Goal: Obtain resource: Obtain resource

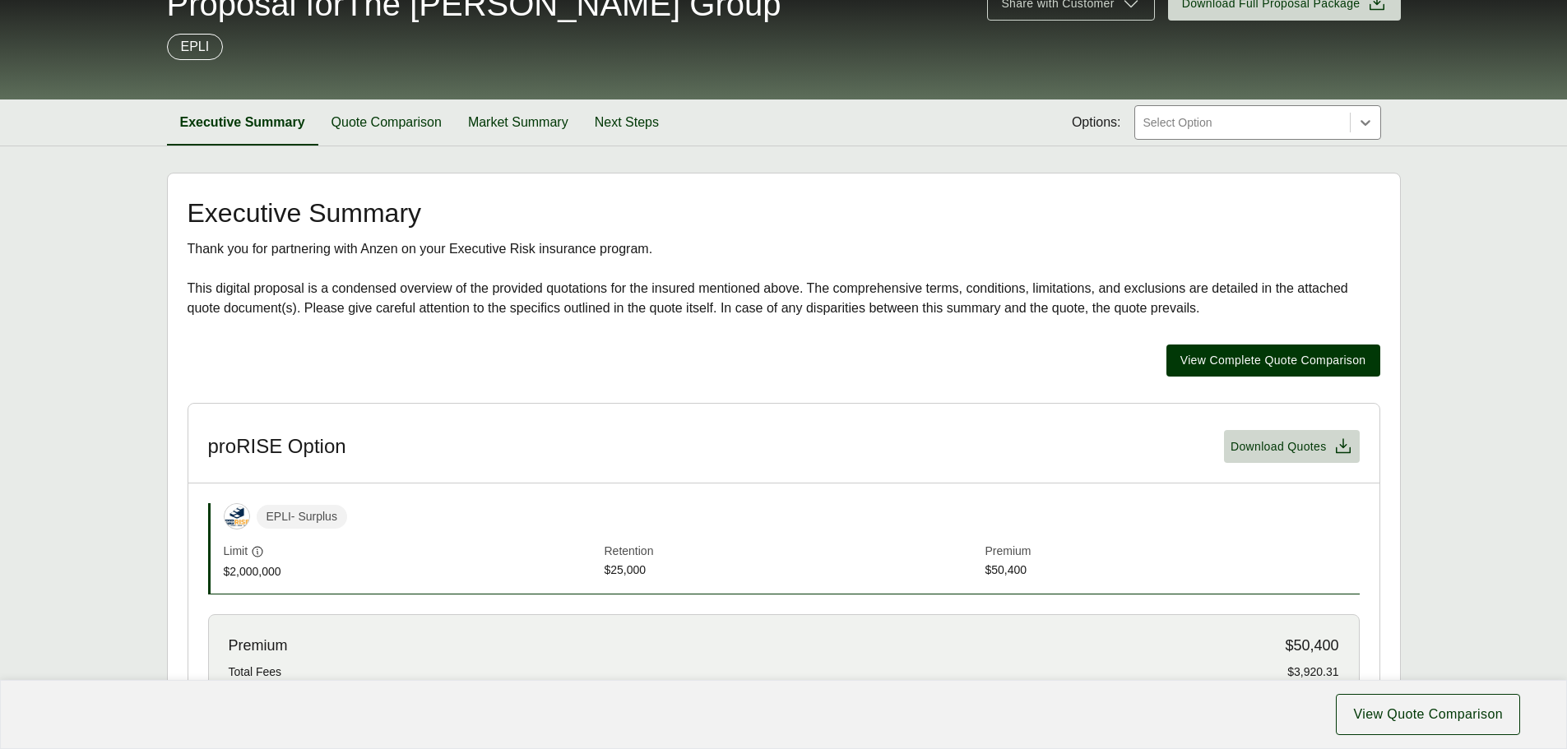
scroll to position [165, 0]
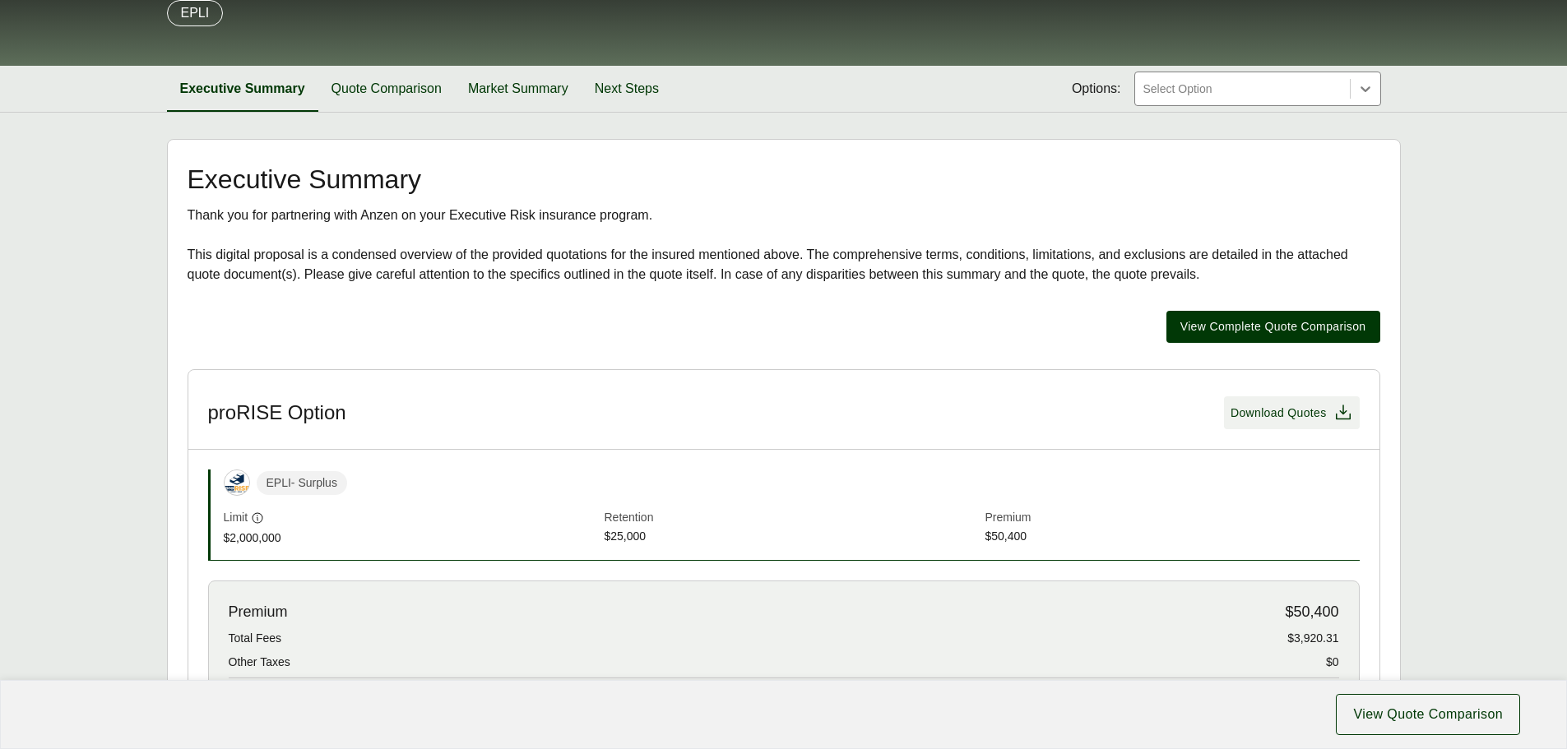
click at [1341, 414] on icon at bounding box center [1343, 413] width 20 height 20
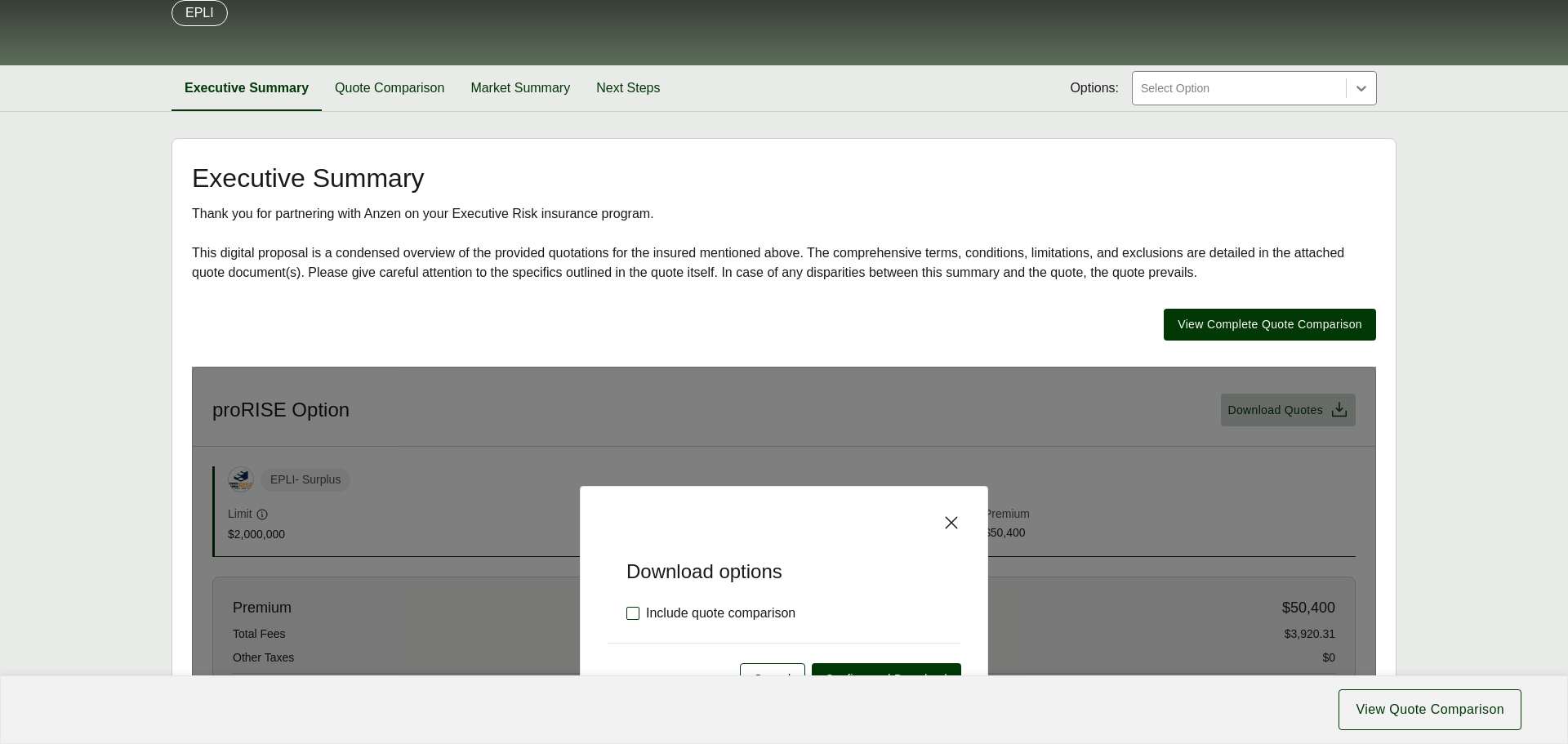
click at [634, 609] on label "Include quote comparison" at bounding box center [711, 614] width 169 height 20
click at [891, 672] on span "Confirm and Download" at bounding box center [887, 678] width 122 height 17
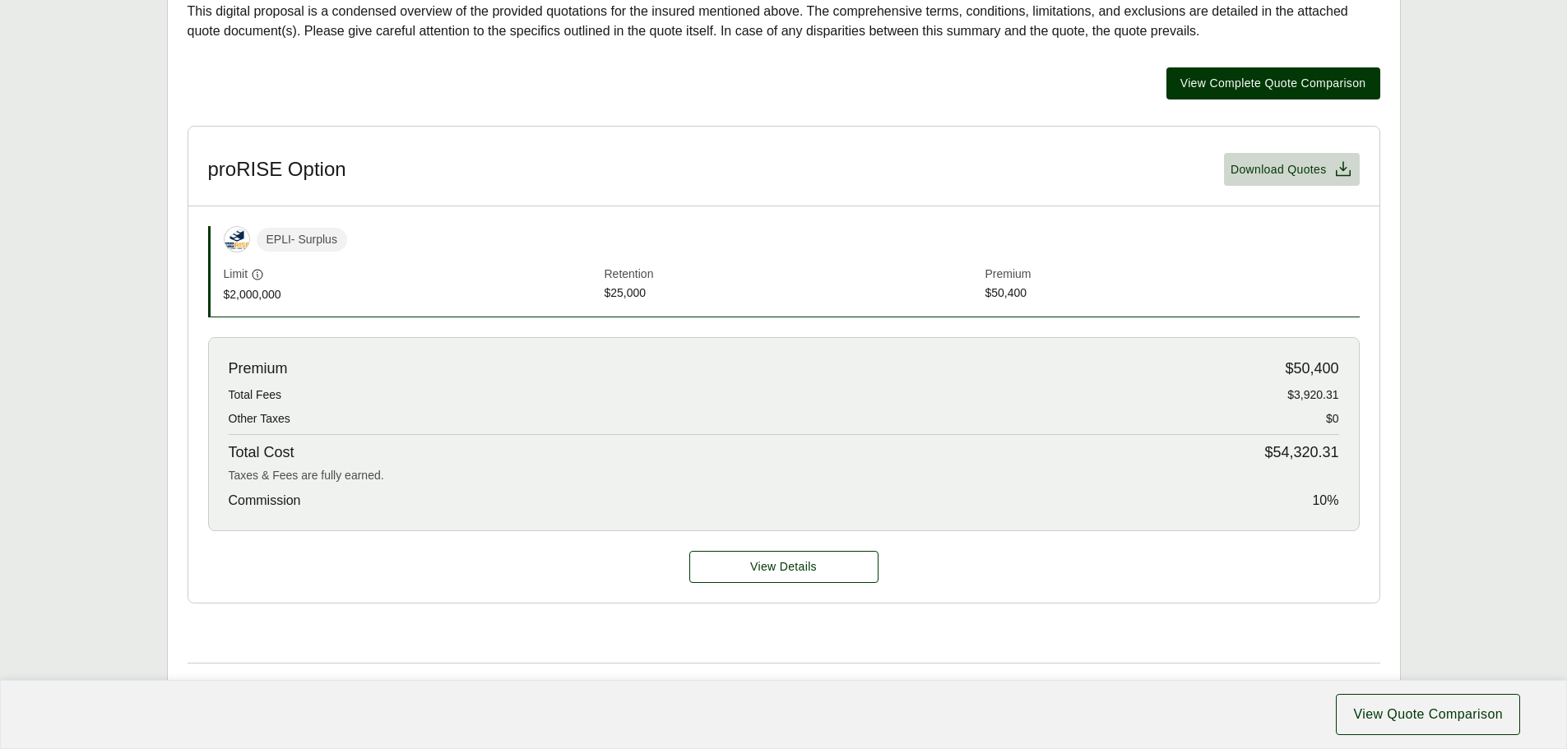
scroll to position [411, 0]
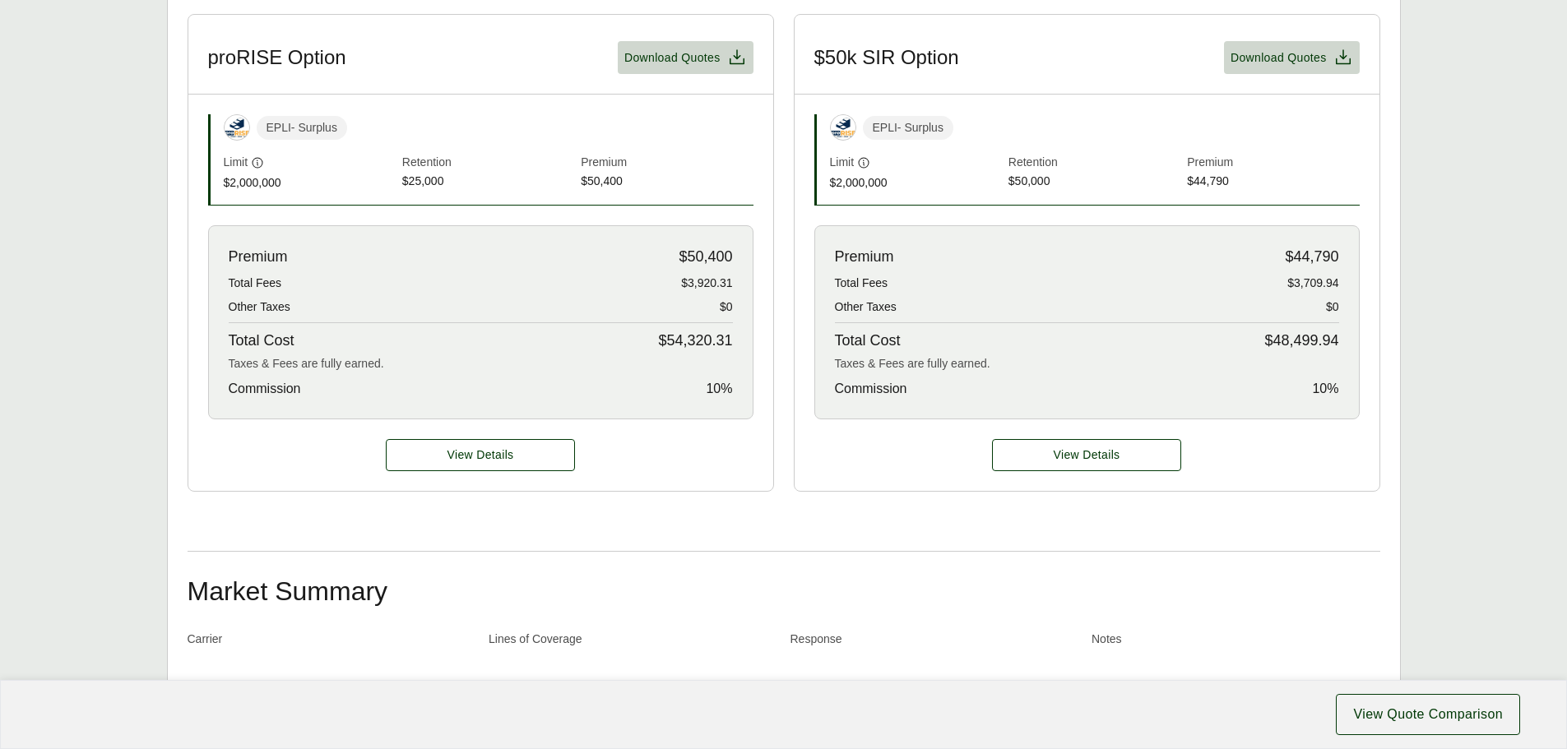
scroll to position [658, 0]
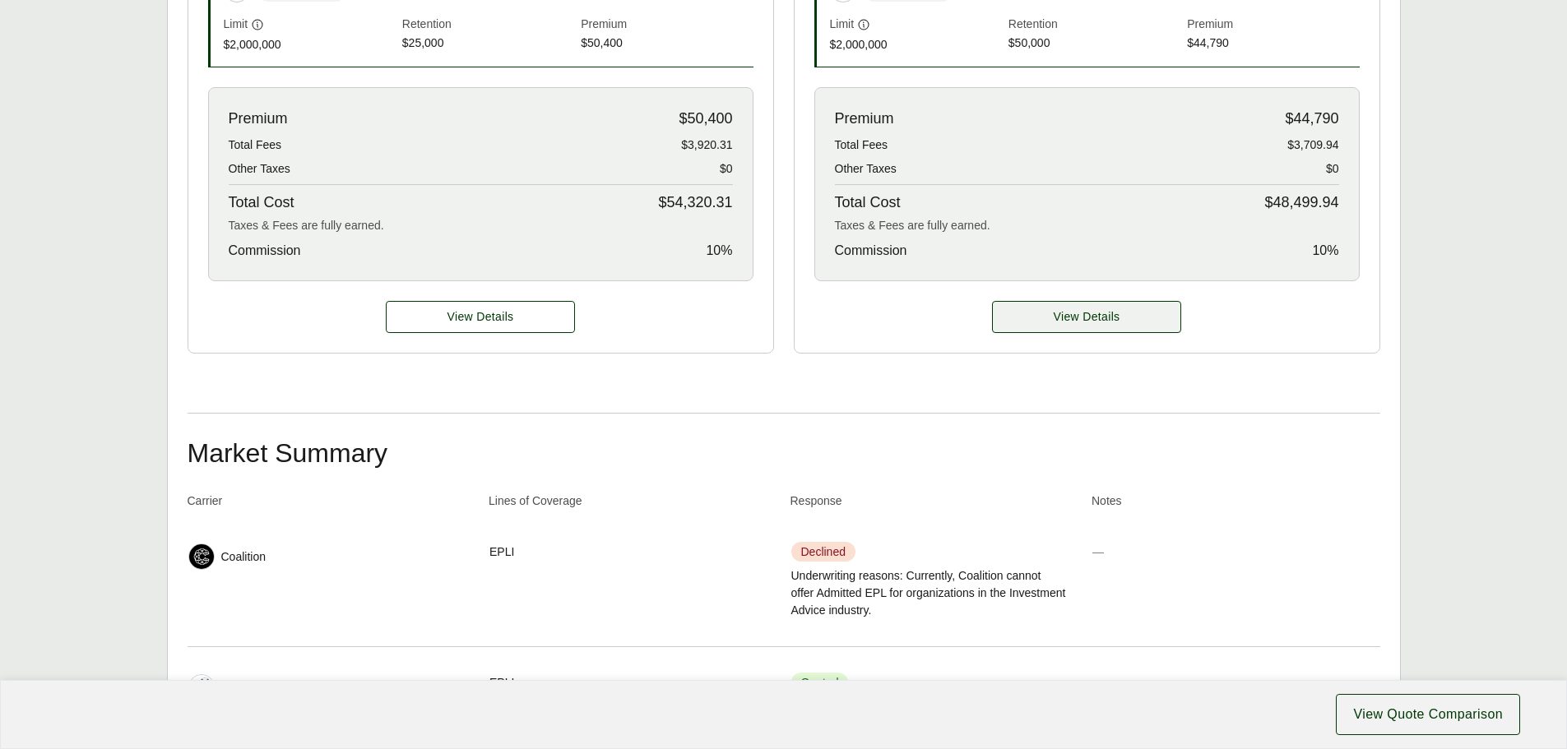
click at [1101, 319] on span "View Details" at bounding box center [1087, 316] width 67 height 17
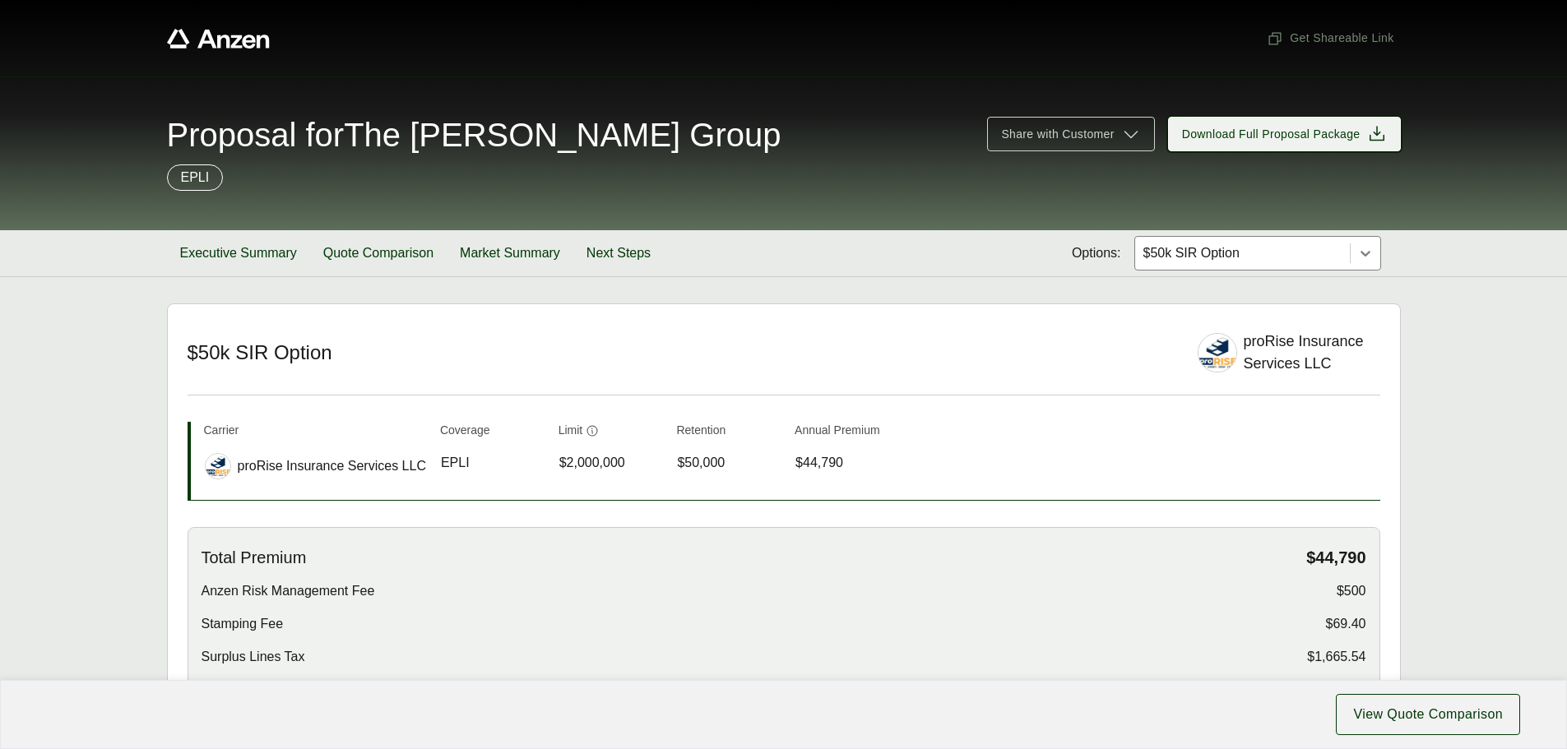
click at [1375, 141] on icon at bounding box center [1377, 133] width 15 height 15
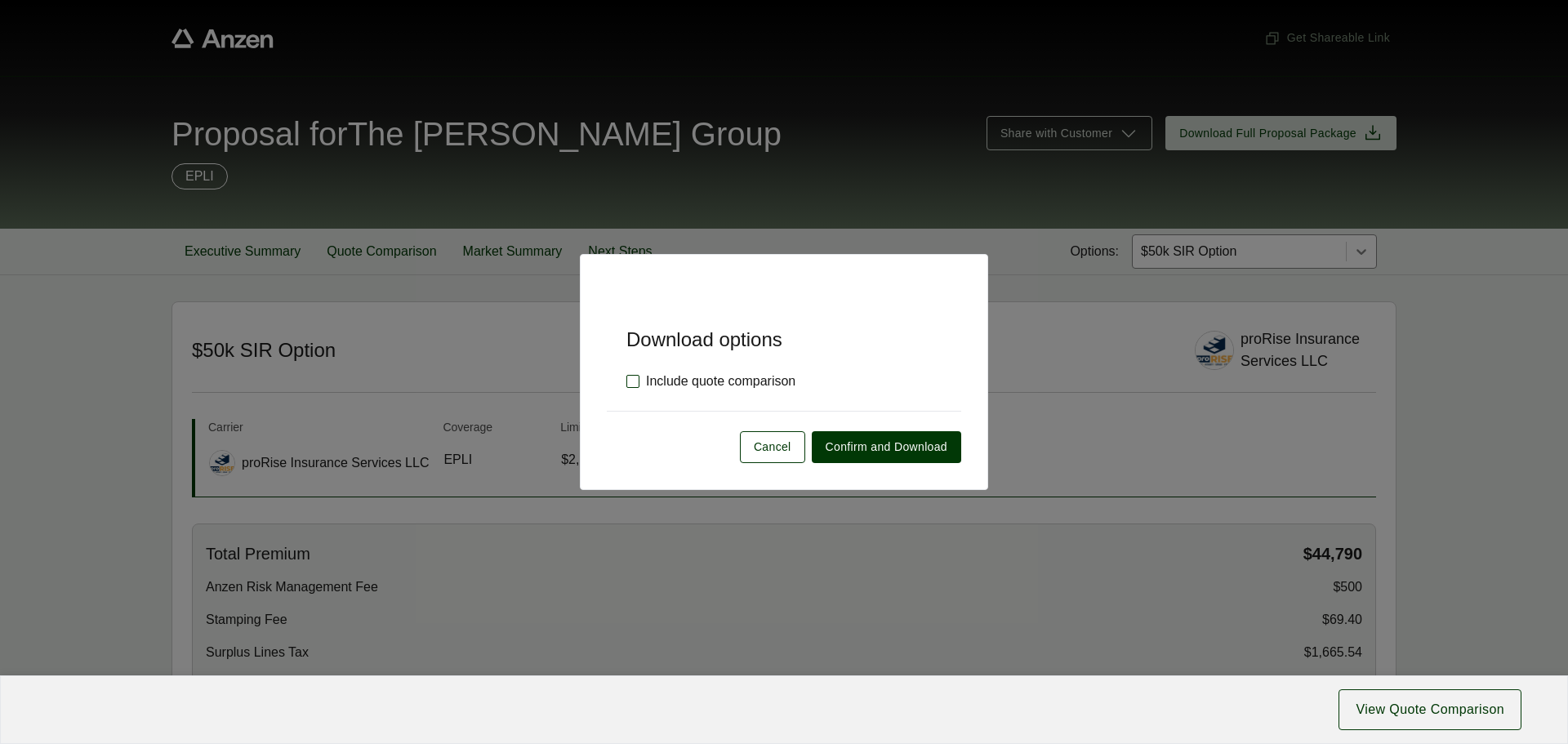
click at [630, 380] on label "Include quote comparison" at bounding box center [711, 381] width 169 height 20
click at [902, 445] on span "Confirm and Download" at bounding box center [887, 447] width 122 height 17
